Goal: Information Seeking & Learning: Learn about a topic

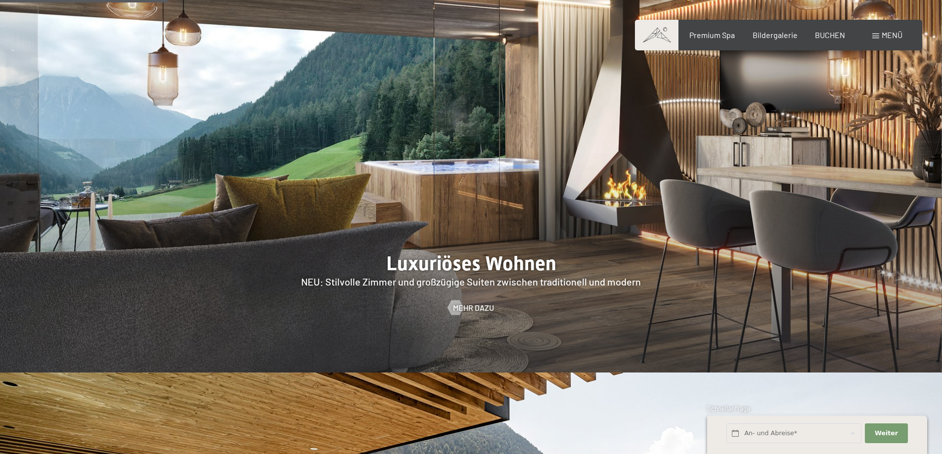
scroll to position [1236, 0]
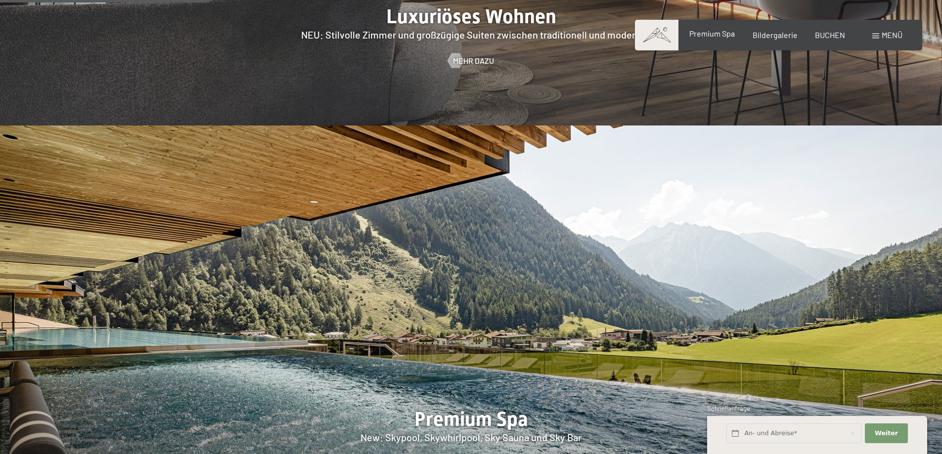
click at [707, 36] on span "Premium Spa" at bounding box center [711, 33] width 45 height 9
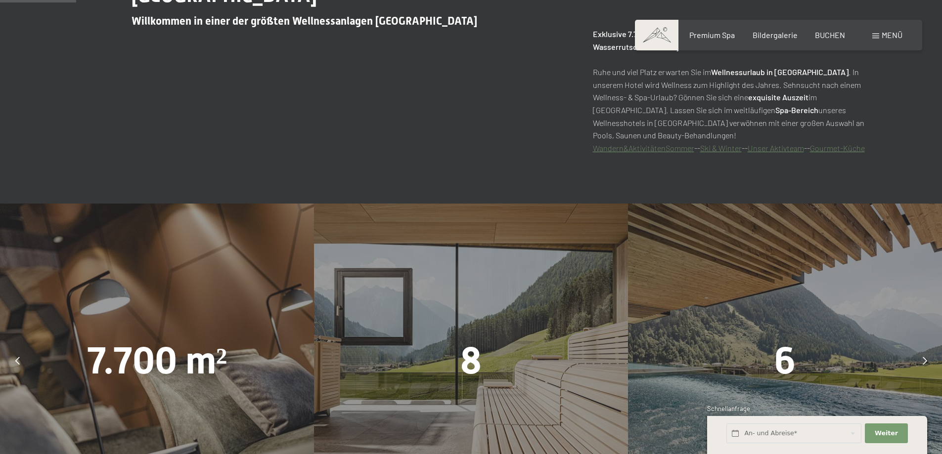
scroll to position [741, 0]
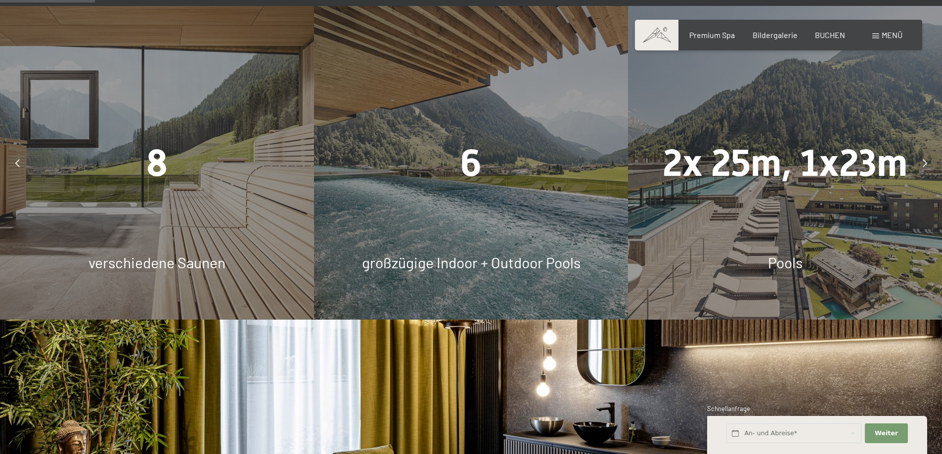
click at [15, 164] on icon at bounding box center [17, 163] width 4 height 8
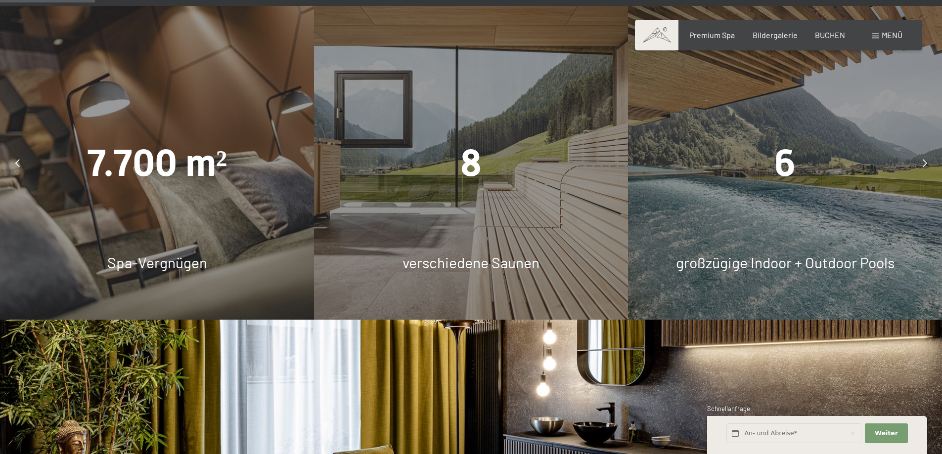
click at [926, 165] on icon at bounding box center [924, 163] width 4 height 8
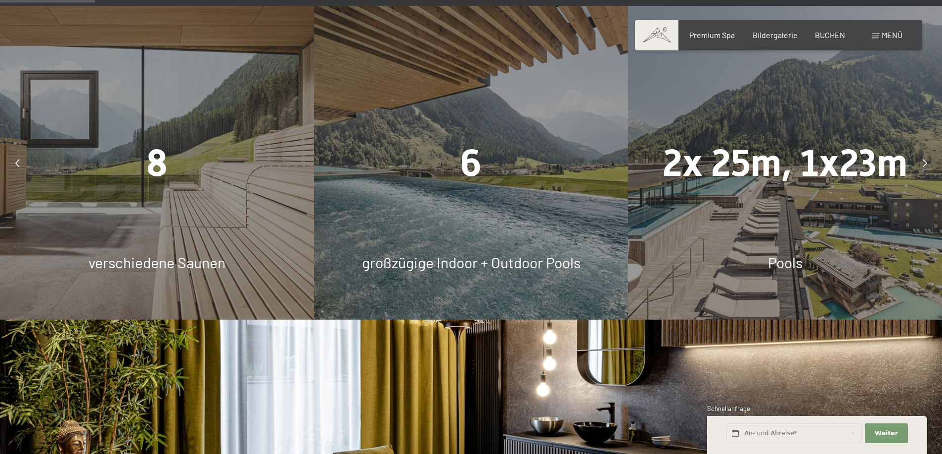
click at [17, 161] on icon at bounding box center [17, 163] width 4 height 8
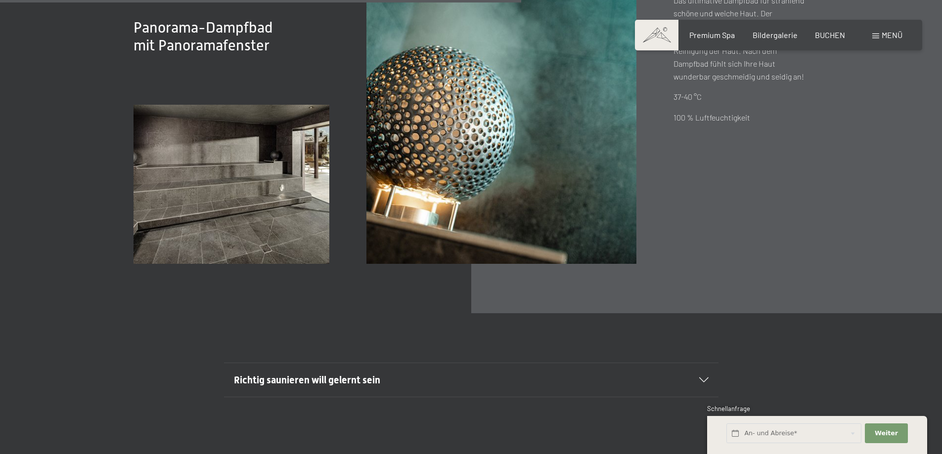
scroll to position [3361, 0]
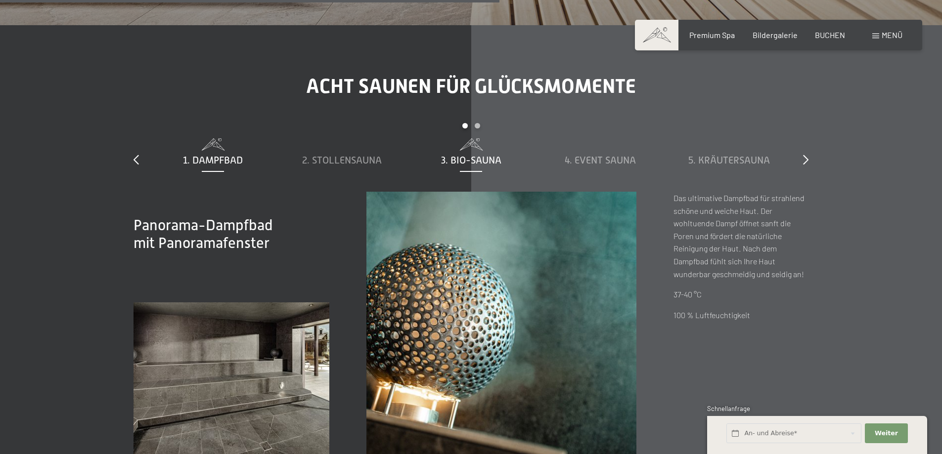
click at [461, 161] on span "3. Bio-Sauna" at bounding box center [471, 160] width 60 height 11
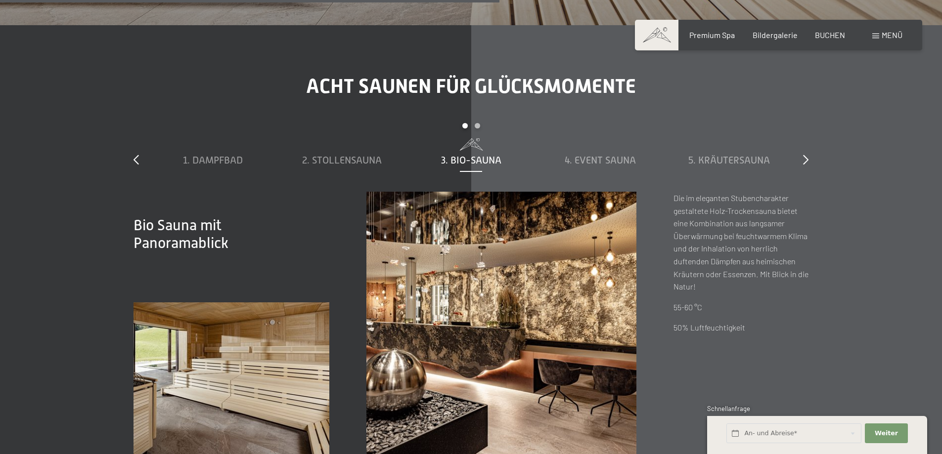
scroll to position [3411, 0]
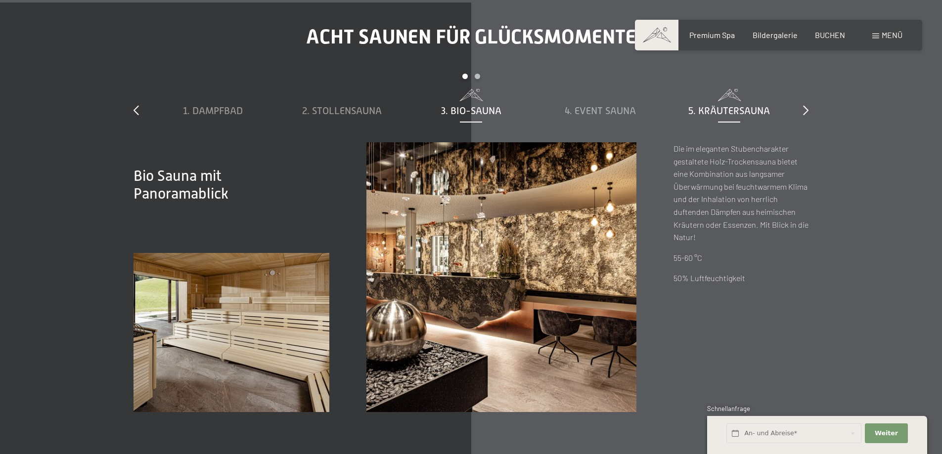
click at [733, 107] on span "5. Kräutersauna" at bounding box center [729, 110] width 82 height 11
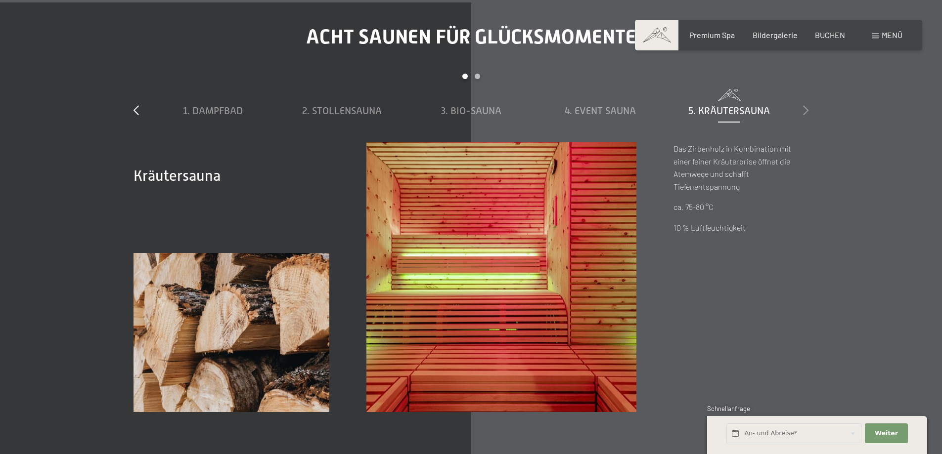
click at [808, 109] on icon at bounding box center [805, 110] width 5 height 10
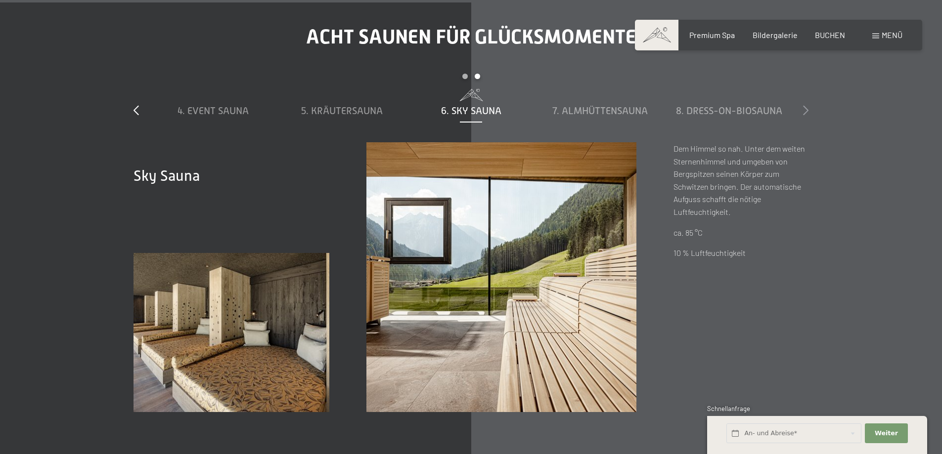
click at [807, 109] on icon at bounding box center [805, 110] width 5 height 10
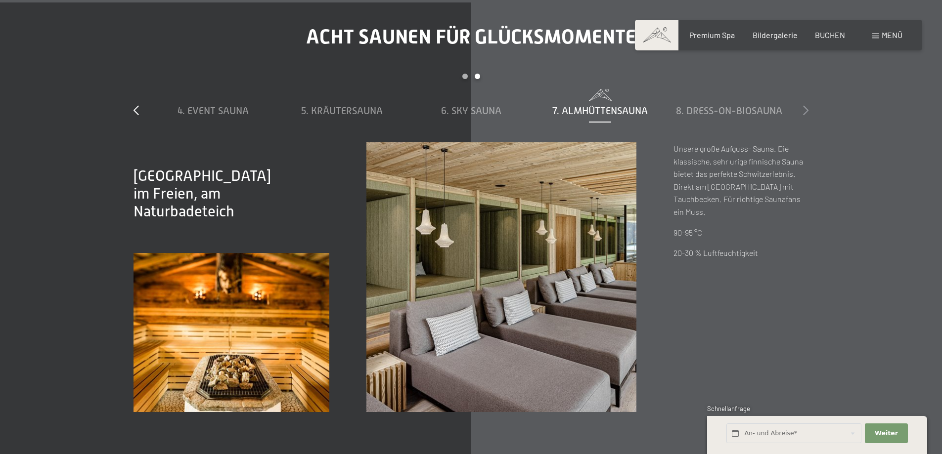
click at [804, 109] on icon at bounding box center [805, 110] width 5 height 10
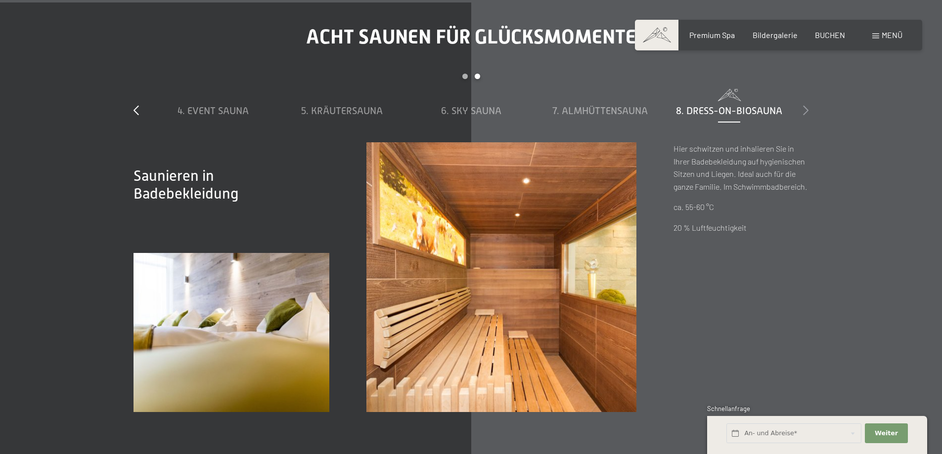
click at [804, 109] on icon at bounding box center [805, 110] width 5 height 10
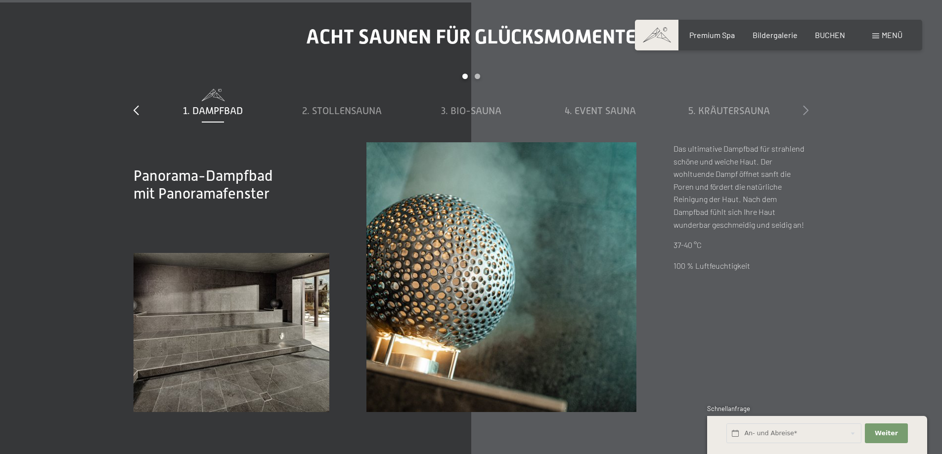
click at [804, 109] on icon at bounding box center [805, 110] width 5 height 10
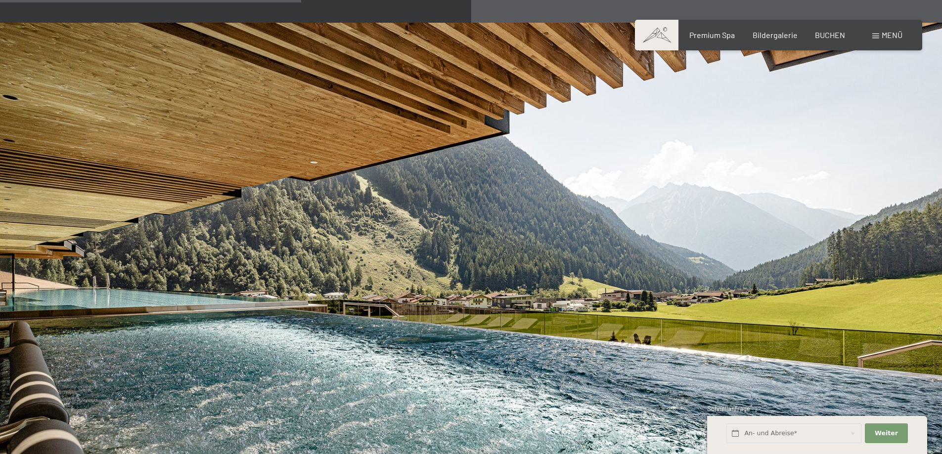
scroll to position [2027, 0]
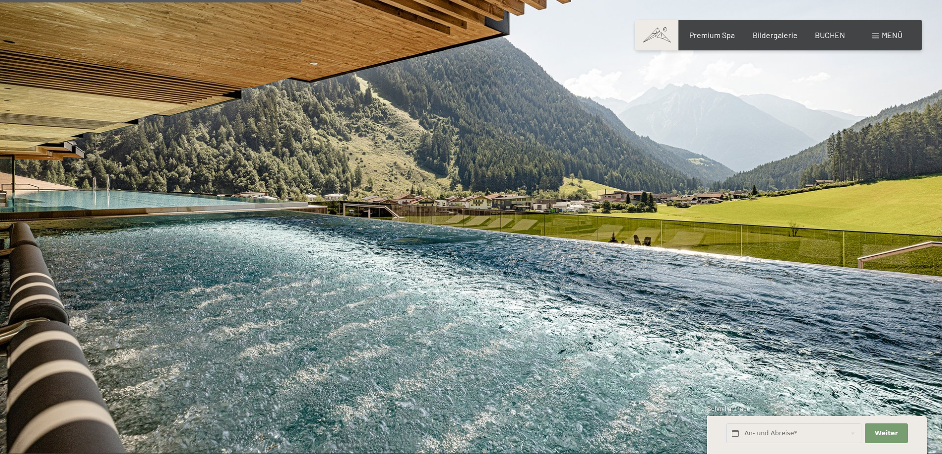
click at [875, 37] on span at bounding box center [875, 36] width 7 height 5
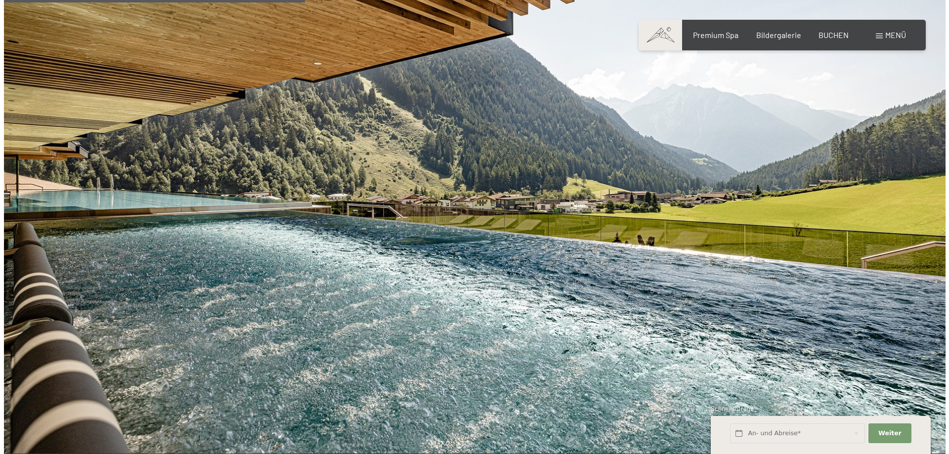
scroll to position [2032, 0]
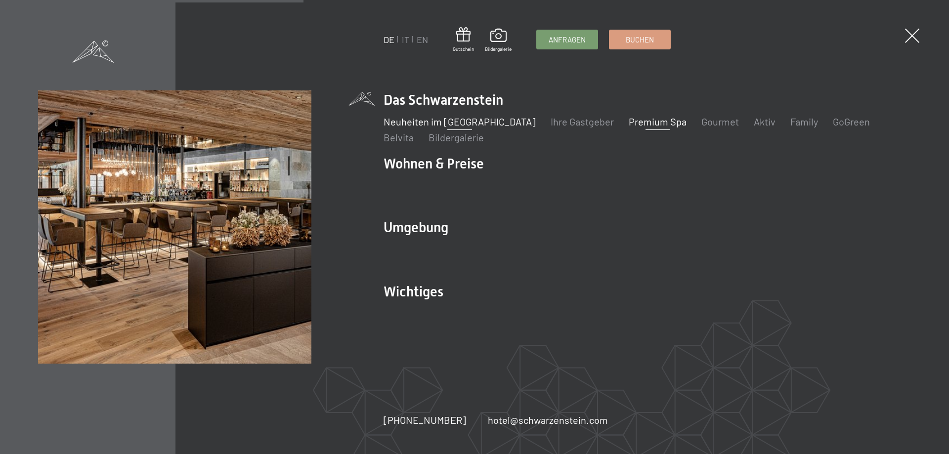
click at [392, 125] on link "Neuheiten im [GEOGRAPHIC_DATA]" at bounding box center [460, 122] width 152 height 12
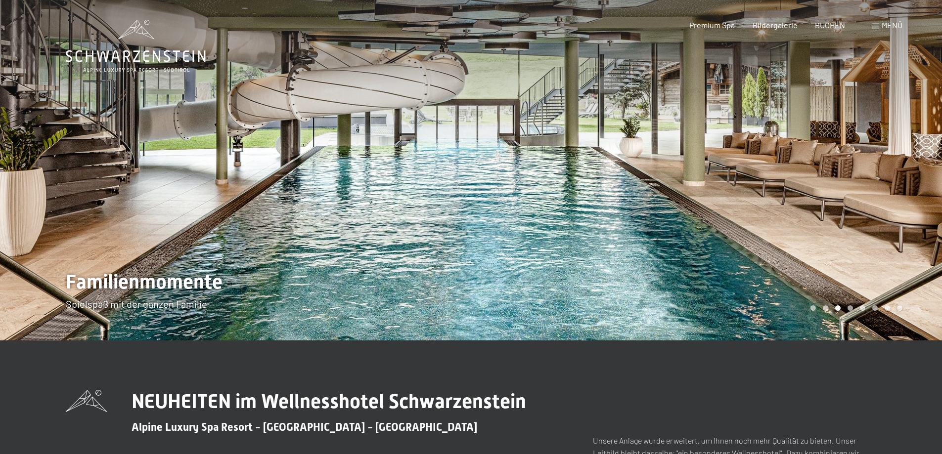
click at [154, 62] on icon at bounding box center [136, 46] width 140 height 53
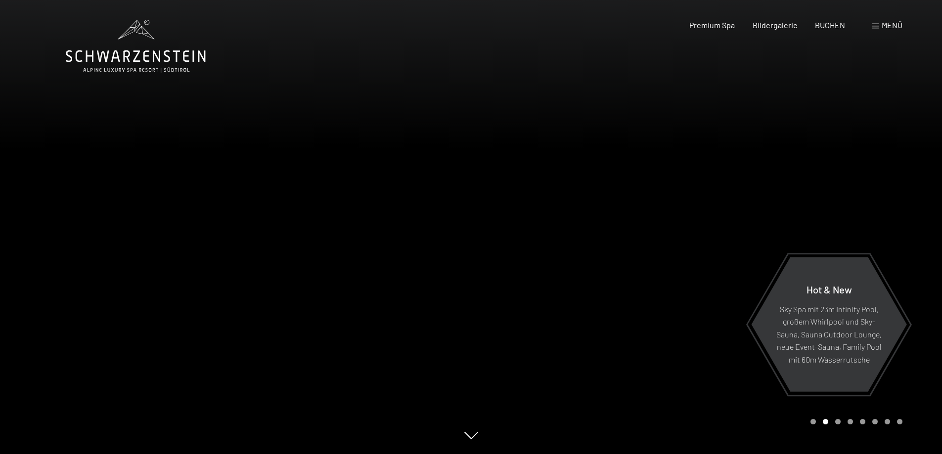
click at [837, 422] on div "Carousel Page 3" at bounding box center [837, 421] width 5 height 5
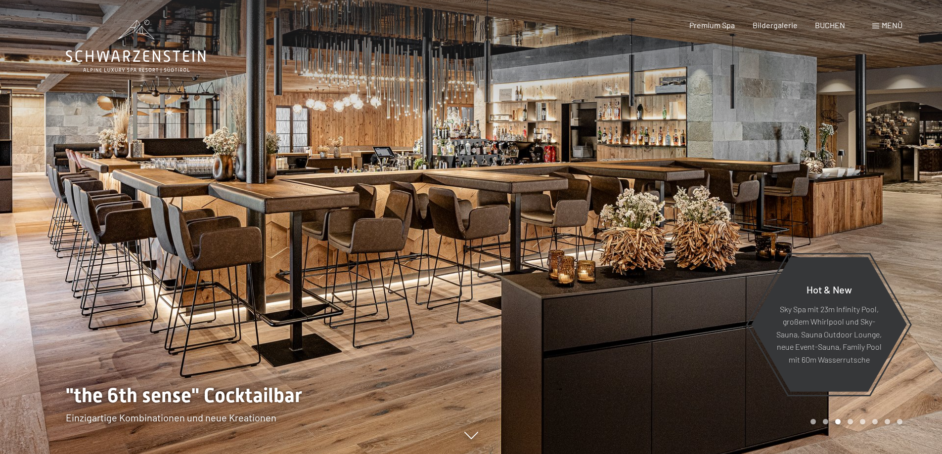
click at [852, 423] on div "Carousel Page 4" at bounding box center [849, 421] width 5 height 5
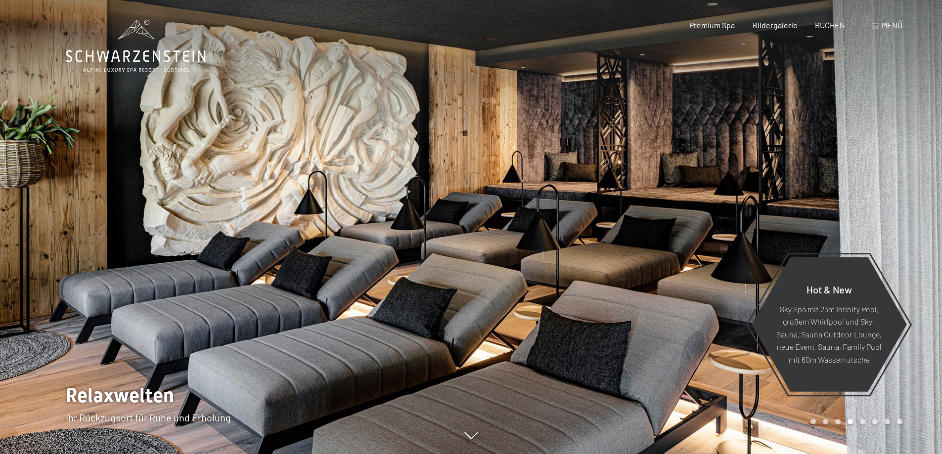
click at [861, 422] on div "Carousel Page 5" at bounding box center [862, 421] width 5 height 5
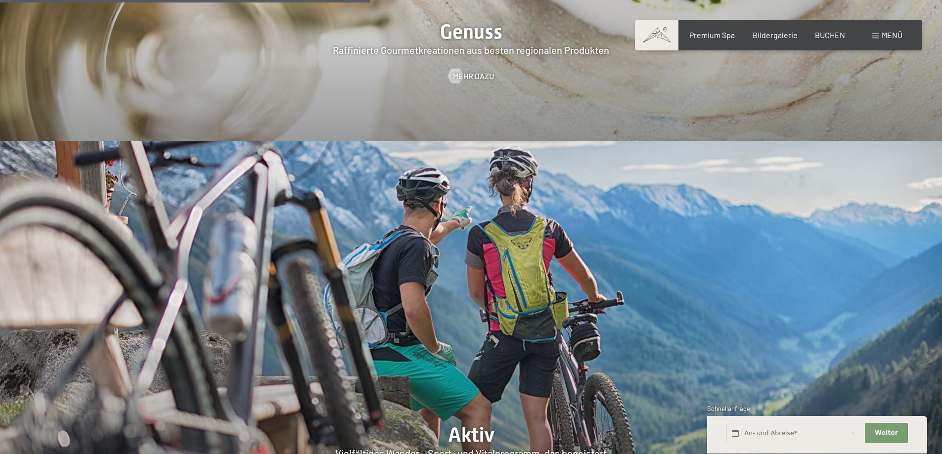
scroll to position [1779, 0]
